Goal: Obtain resource: Obtain resource

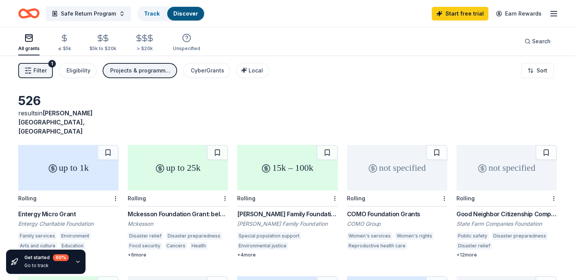
click at [56, 210] on div "Entergy Micro Grant" at bounding box center [68, 214] width 100 height 9
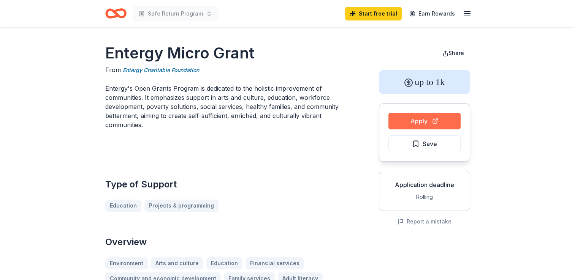
click at [408, 117] on button "Apply" at bounding box center [424, 121] width 72 height 17
